Goal: Obtain resource: Download file/media

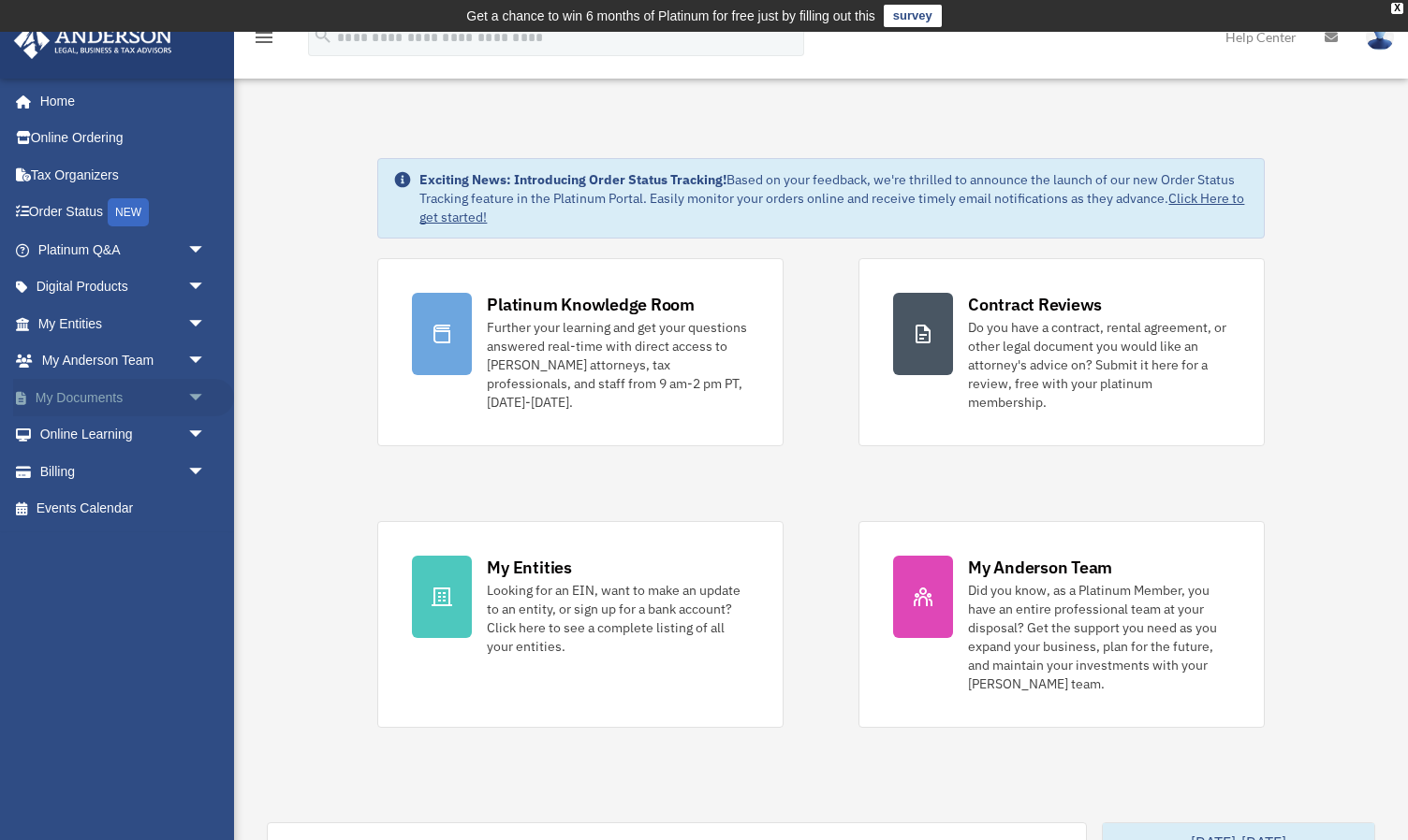
click at [194, 393] on span "arrow_drop_down" at bounding box center [206, 397] width 37 height 38
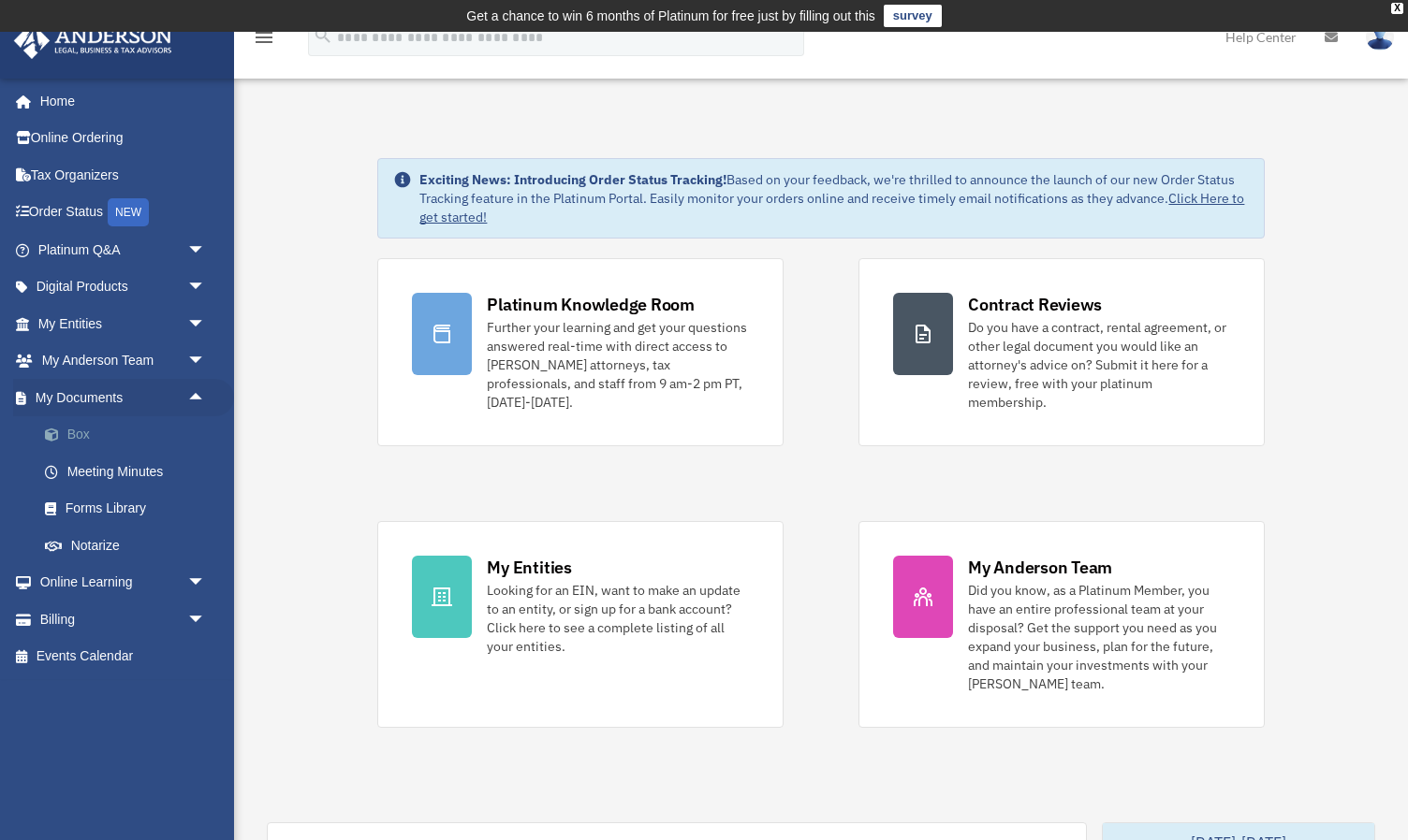
click at [89, 431] on link "Box" at bounding box center [130, 435] width 208 height 37
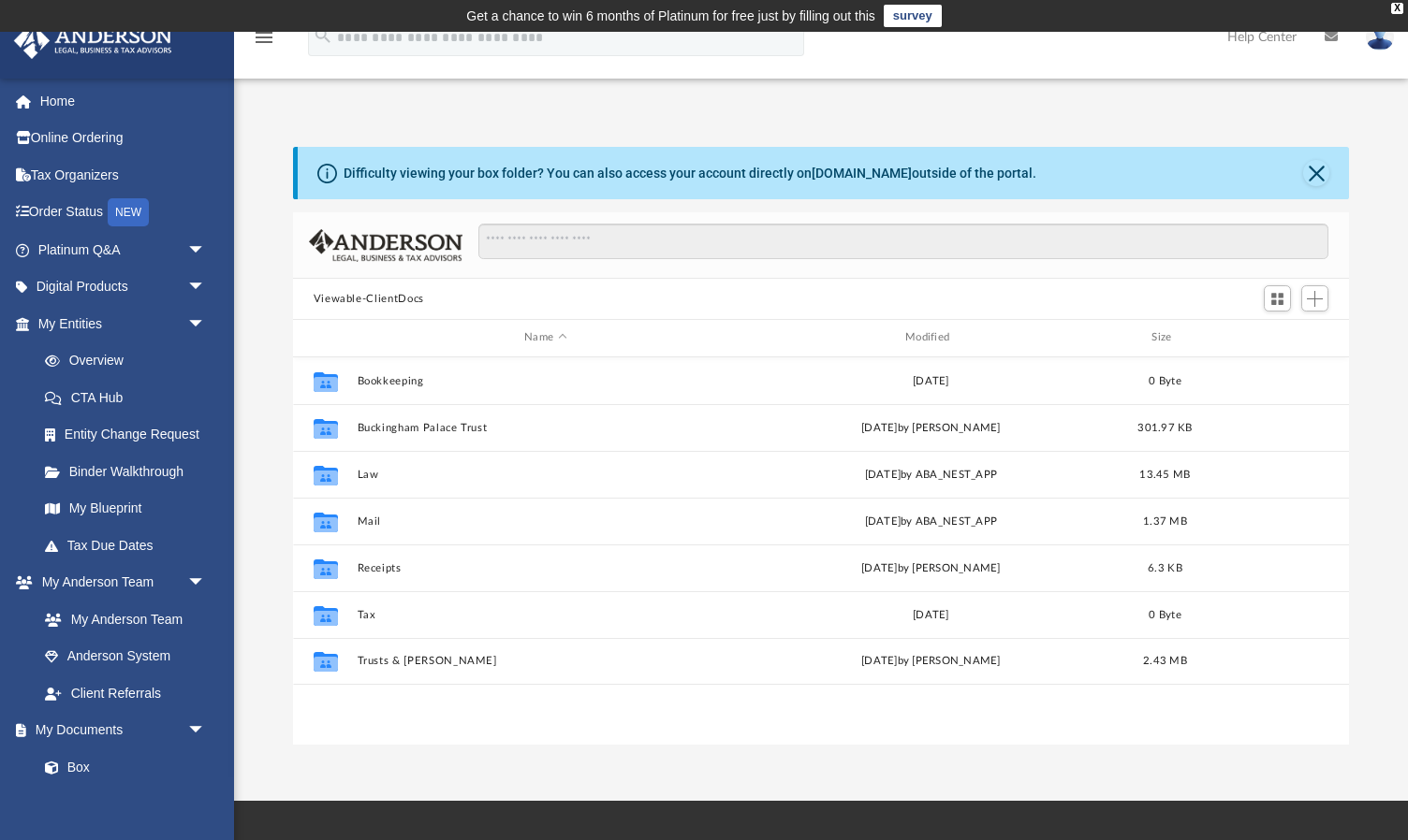
scroll to position [425, 1056]
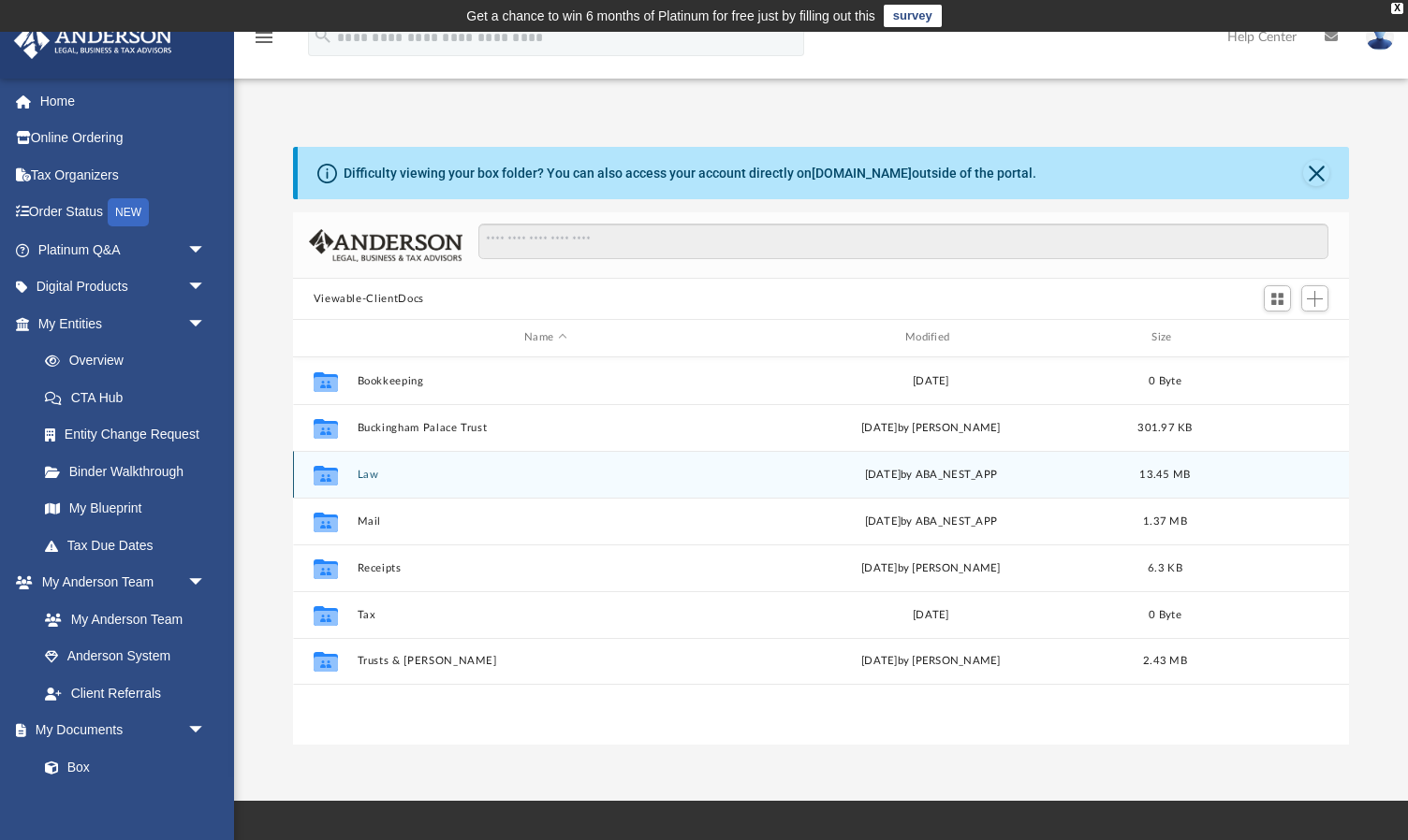
click at [325, 475] on icon "grid" at bounding box center [324, 477] width 24 height 15
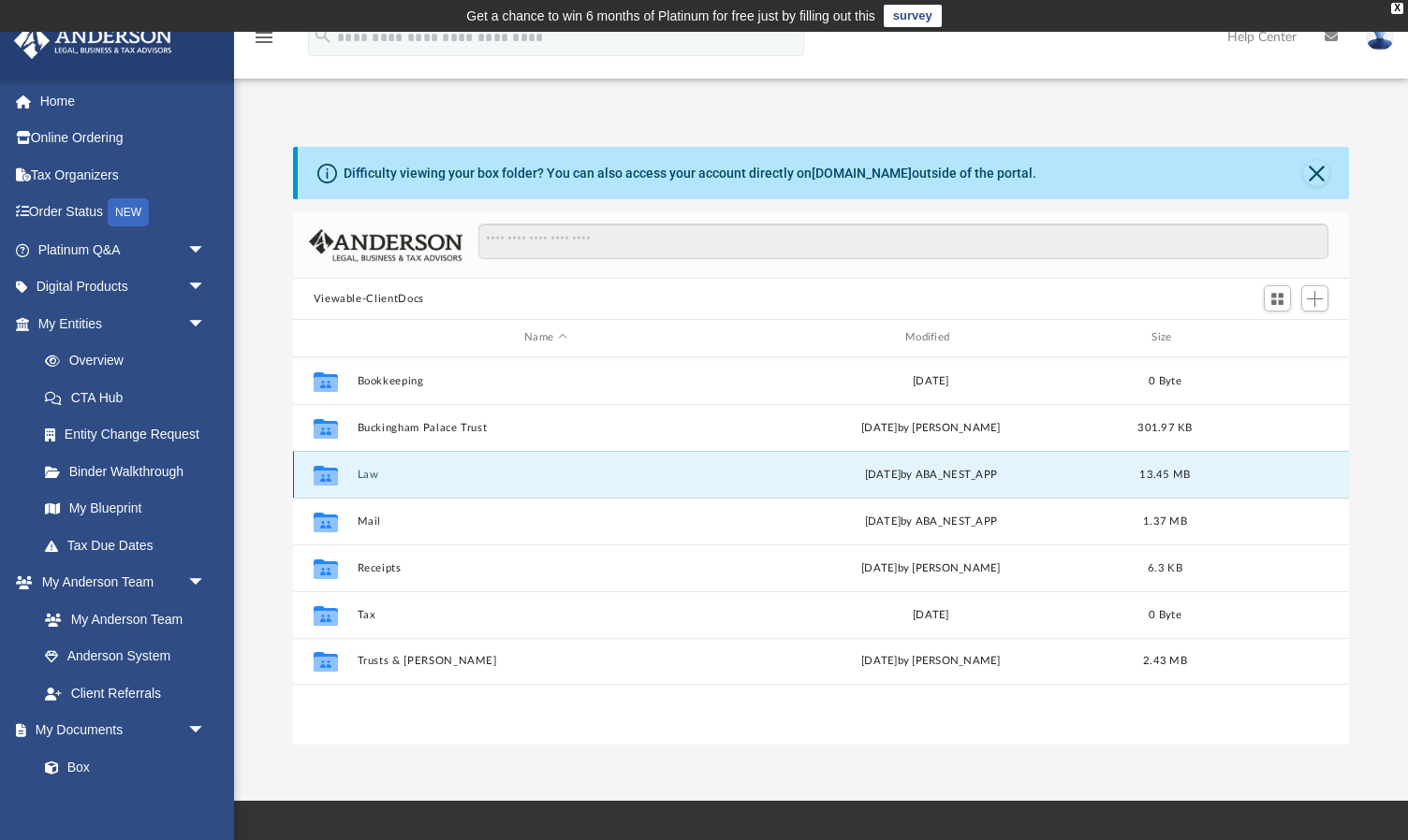
click at [325, 475] on icon "grid" at bounding box center [324, 477] width 24 height 15
click at [401, 476] on button "Law" at bounding box center [544, 475] width 377 height 12
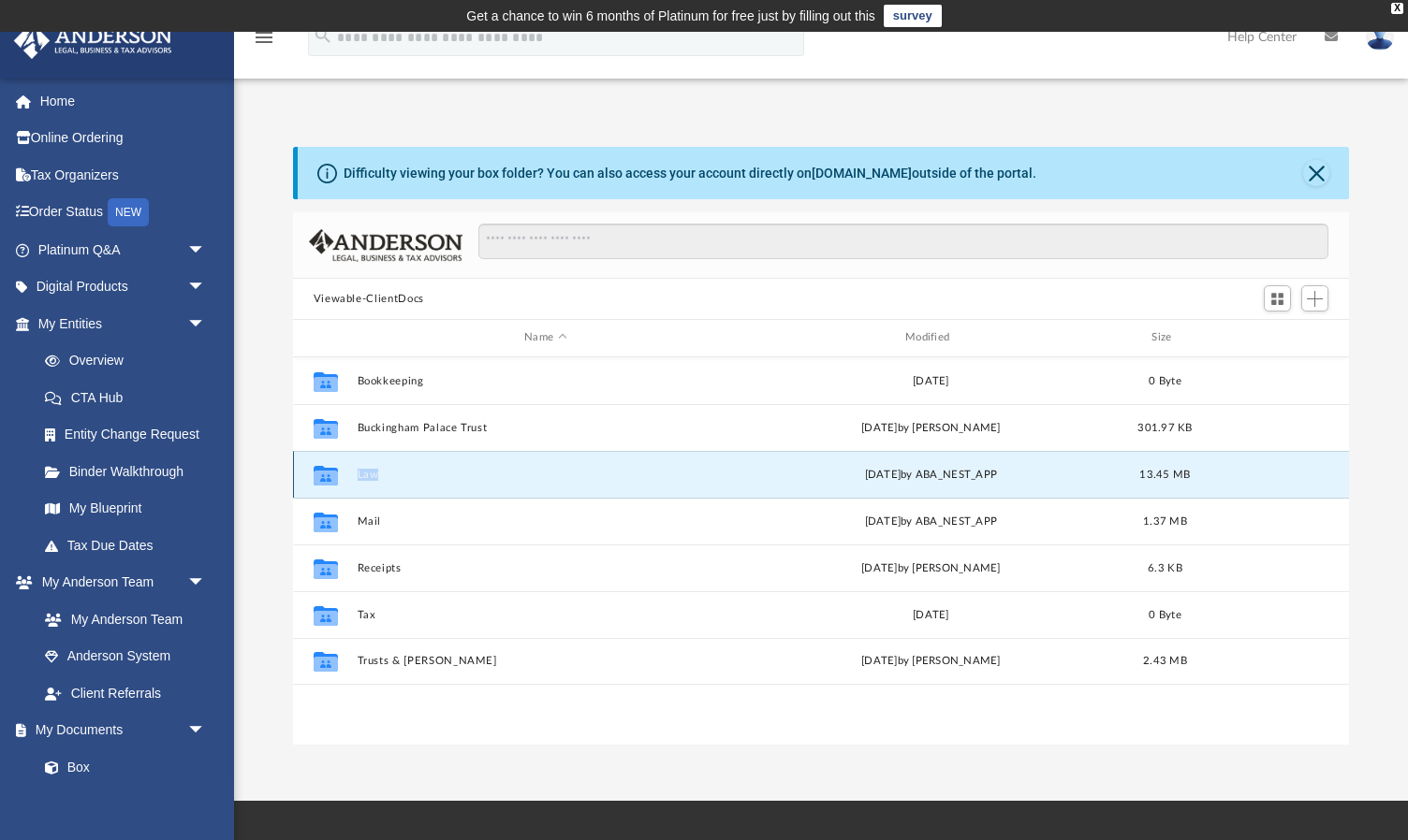
click at [401, 476] on button "Law" at bounding box center [544, 475] width 377 height 12
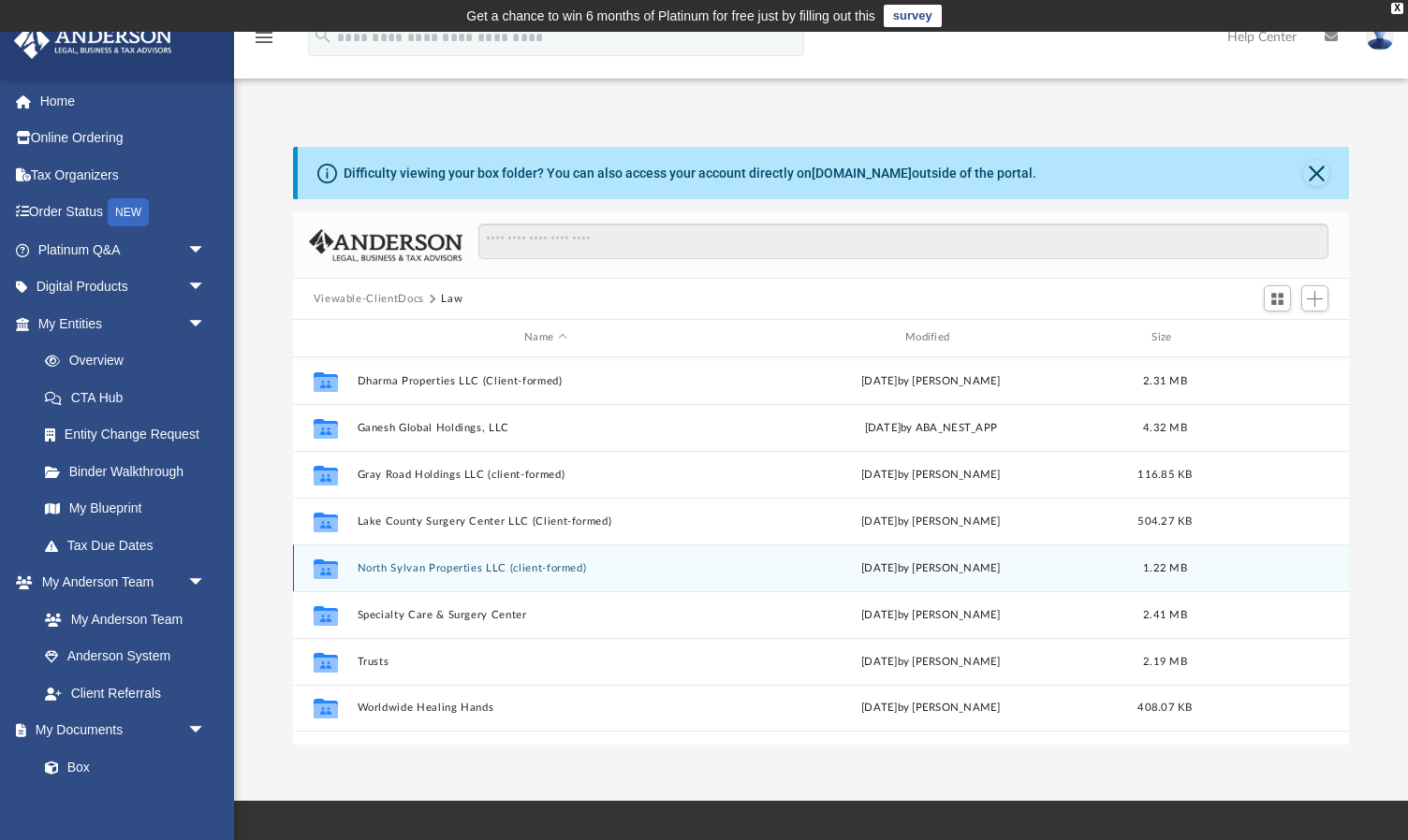
click at [333, 571] on icon "grid" at bounding box center [324, 570] width 24 height 15
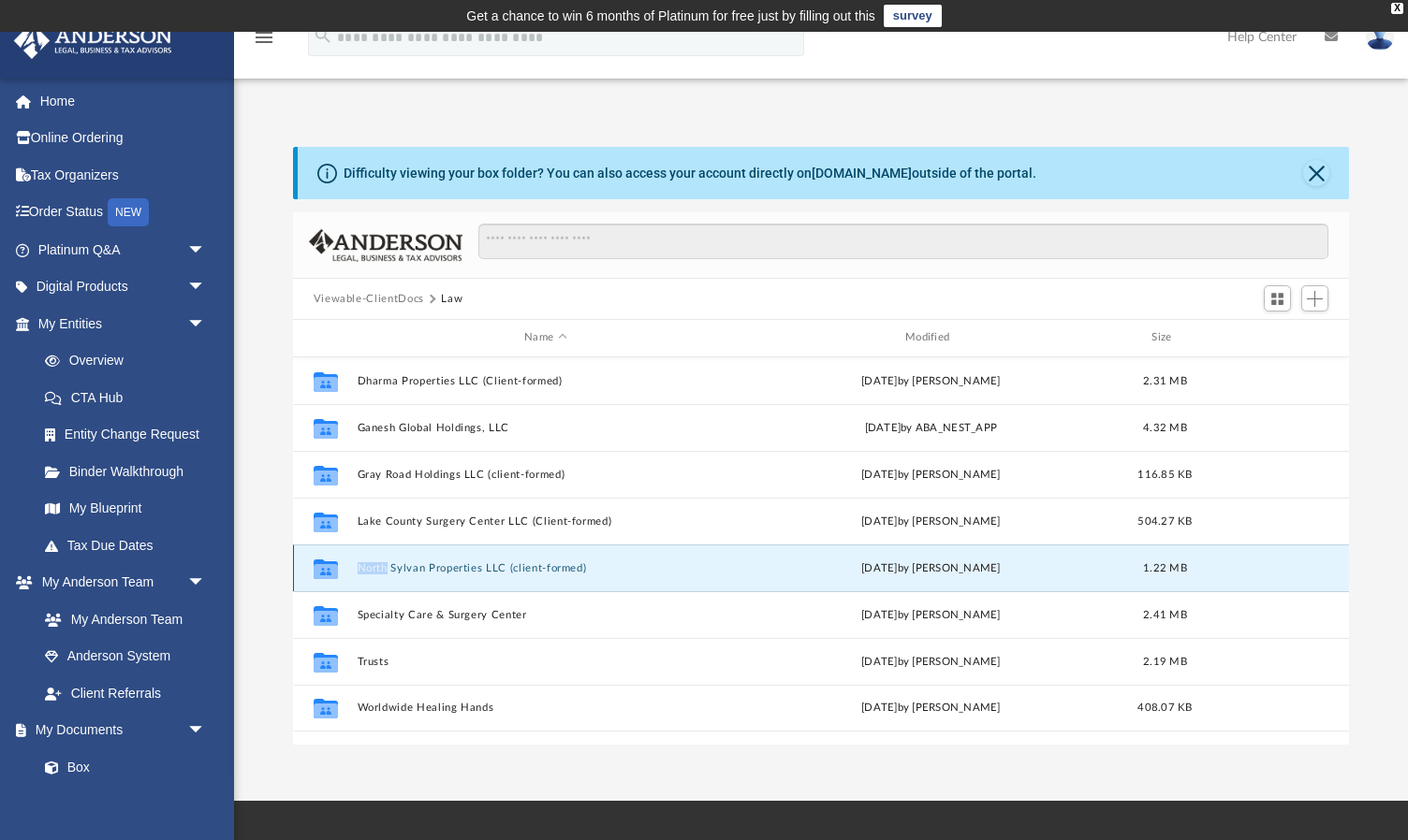
click at [333, 571] on icon "grid" at bounding box center [324, 570] width 24 height 15
click at [479, 558] on div "Collaborated Folder North Sylvan Properties LLC (client-formed) Thu Jul 10 2025…" at bounding box center [821, 568] width 1056 height 47
click at [495, 569] on button "North Sylvan Properties LLC (client-formed)" at bounding box center [544, 569] width 377 height 12
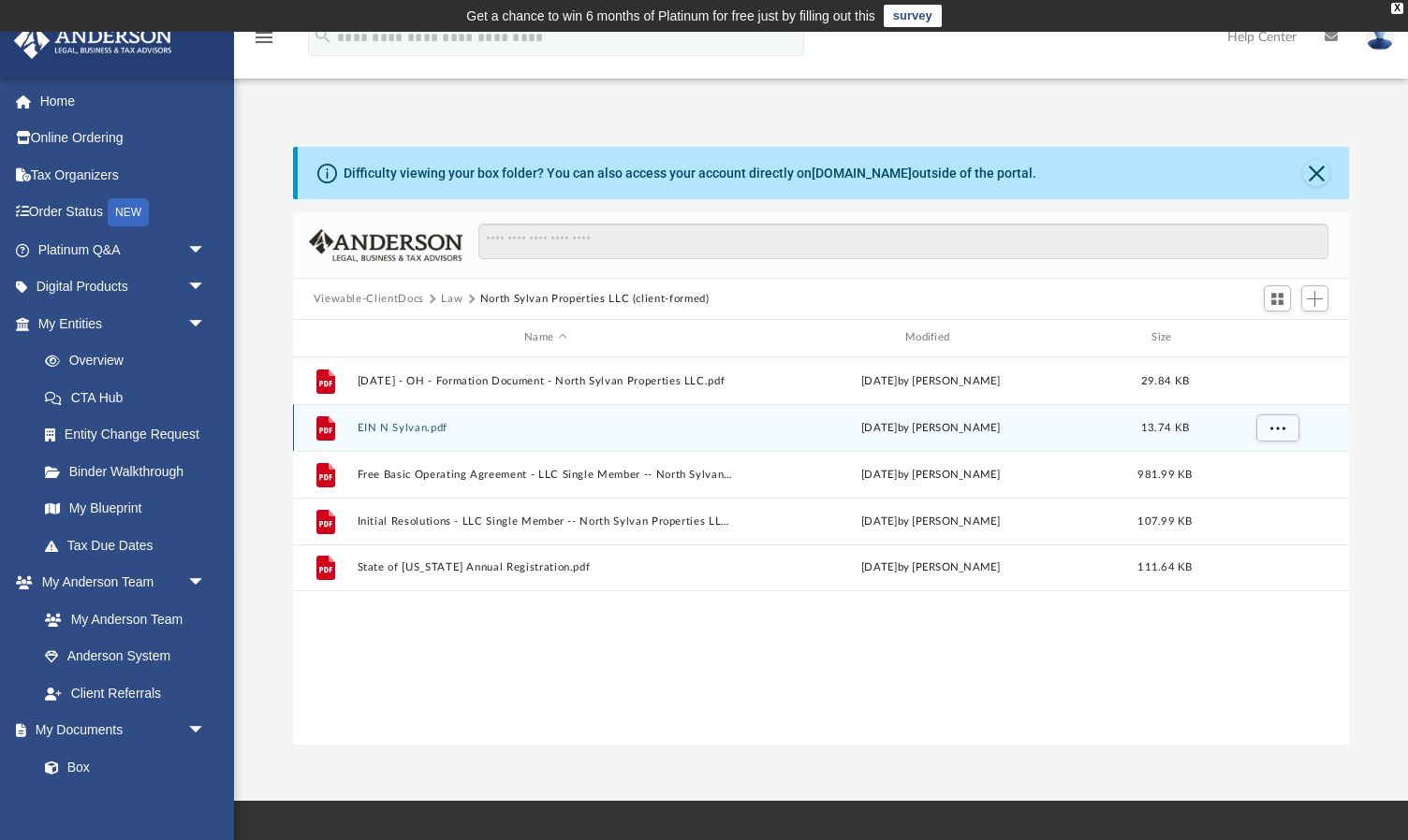
click at [414, 434] on div "File EIN N Sylvan.pdf Thu May 2 2024 by Paula Dhanda 13.74 KB" at bounding box center [821, 428] width 1056 height 47
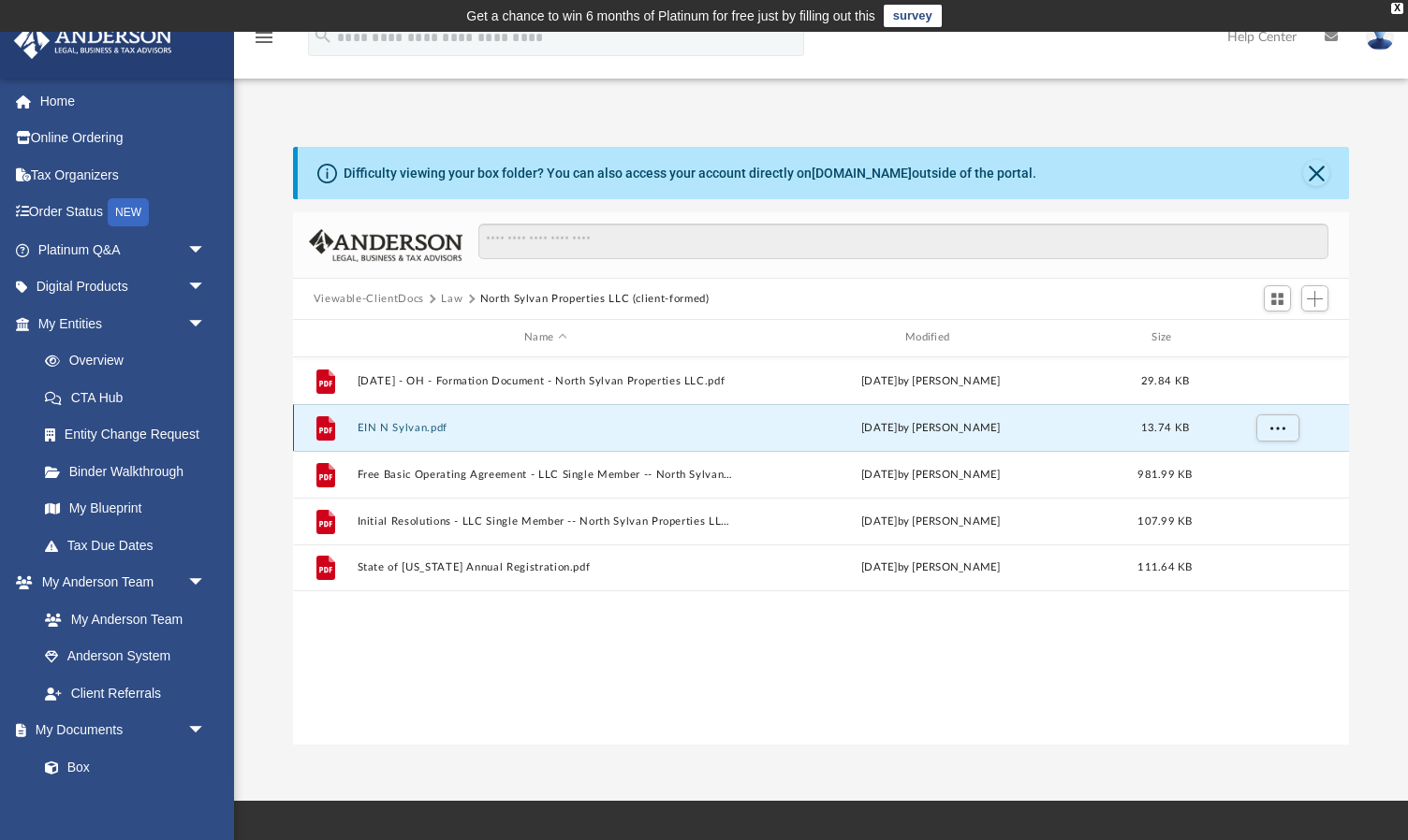
click at [414, 434] on div "File EIN N Sylvan.pdf Thu May 2 2024 by Paula Dhanda 13.74 KB" at bounding box center [821, 428] width 1056 height 47
click at [329, 424] on icon "grid" at bounding box center [324, 427] width 19 height 24
click at [436, 427] on button "EIN N Sylvan.pdf" at bounding box center [544, 428] width 377 height 12
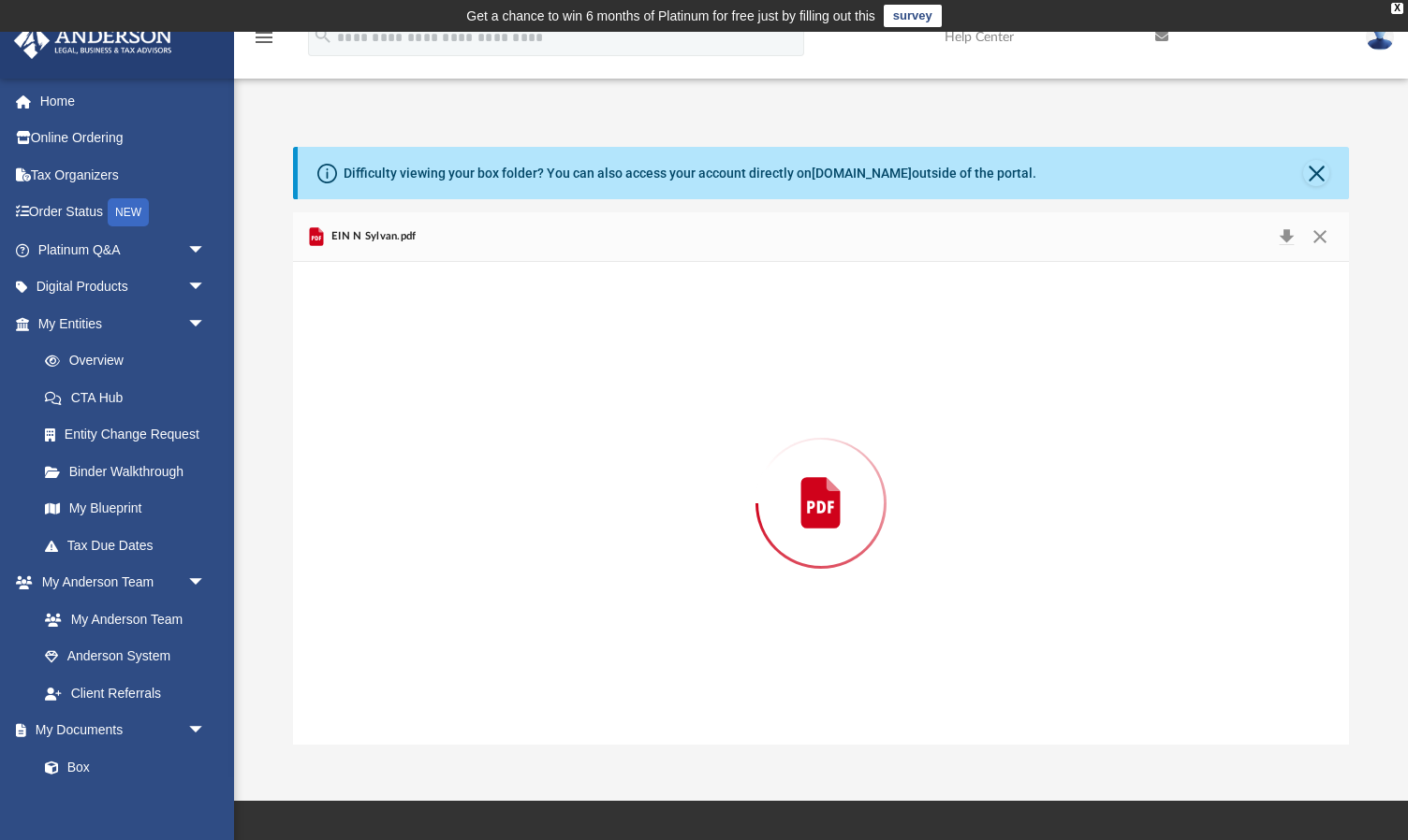
click at [436, 427] on div "Preview" at bounding box center [821, 503] width 1056 height 483
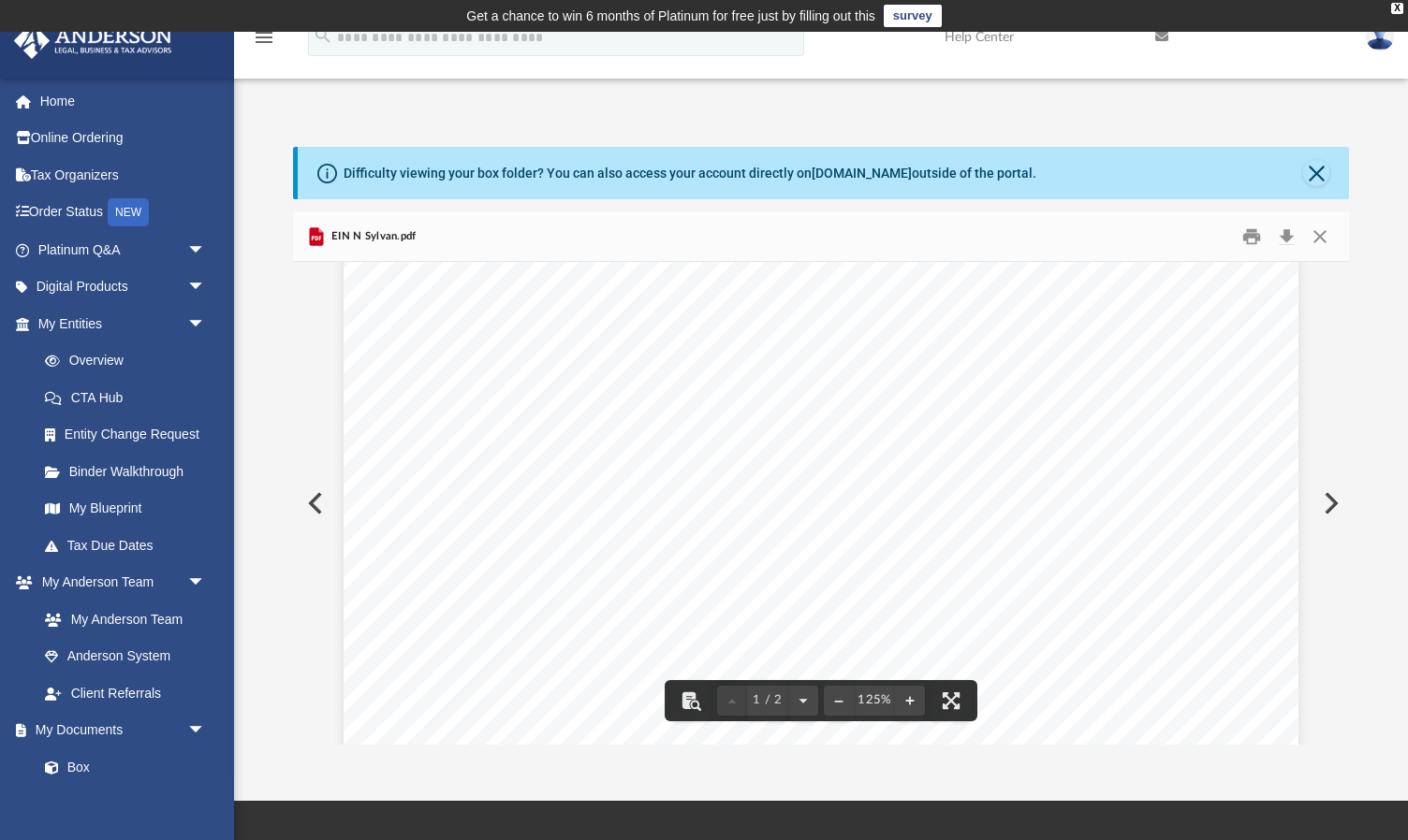
scroll to position [152, 0]
drag, startPoint x: 1021, startPoint y: 315, endPoint x: 935, endPoint y: 314, distance: 86.0
click at [935, 314] on span "99-2809726" at bounding box center [1089, 315] width 308 height 16
